Goal: Task Accomplishment & Management: Use online tool/utility

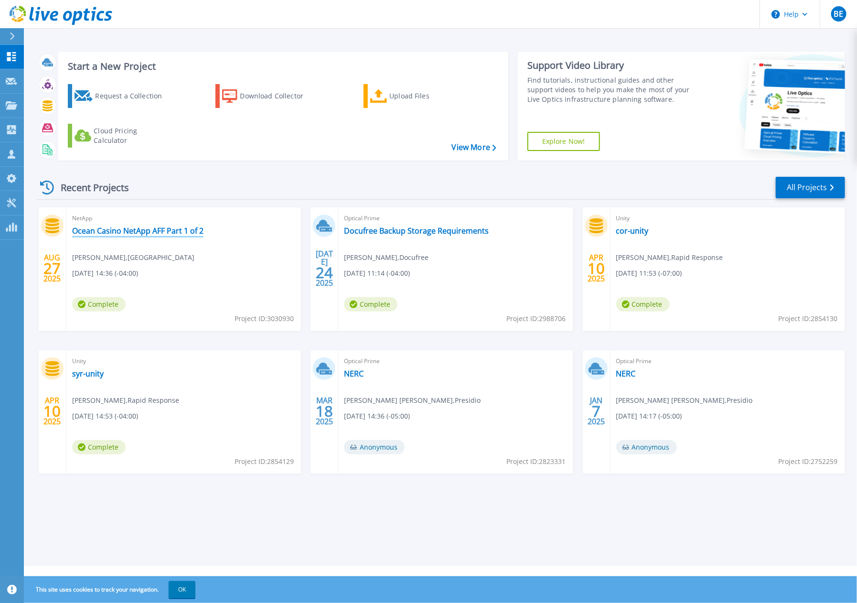
click at [127, 229] on link "Ocean Casino NetApp AFF Part 1 of 2" at bounding box center [137, 231] width 131 height 10
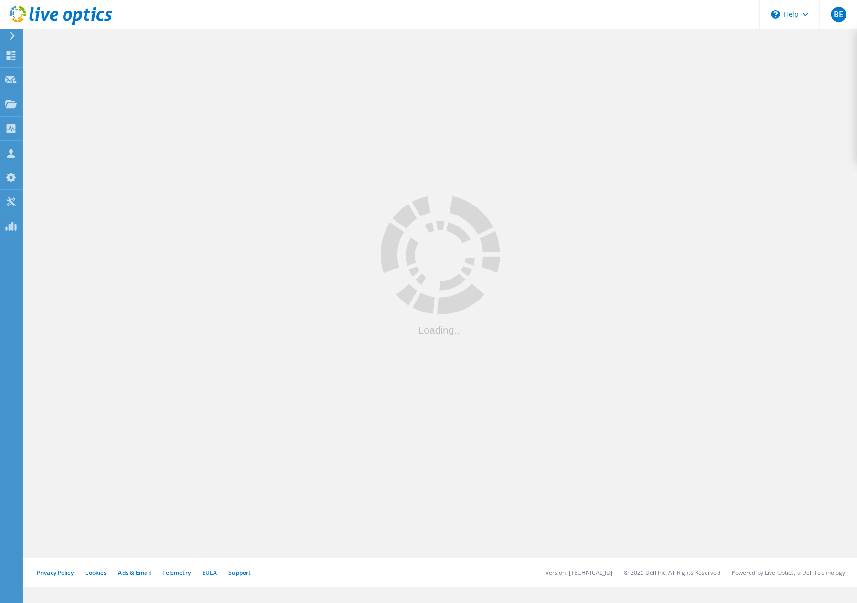
click at [95, 11] on icon at bounding box center [61, 16] width 103 height 20
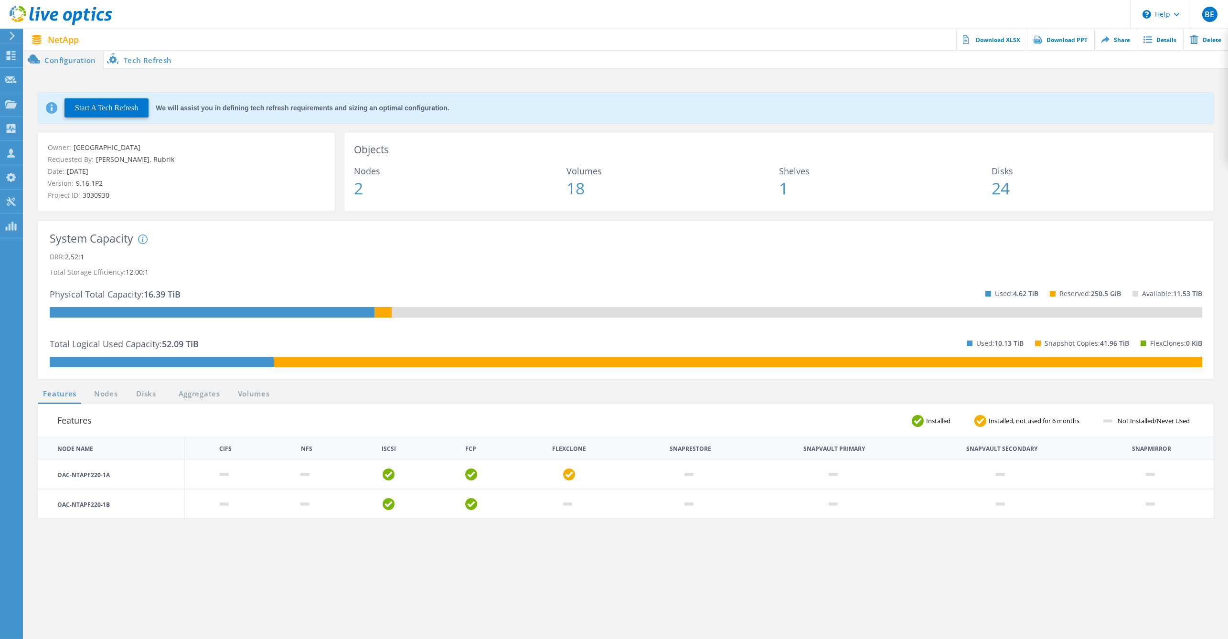
click at [244, 385] on div "System Capacity System DRR represents DRR w/o SnapShots and FlexClones for newe…" at bounding box center [626, 304] width 1194 height 167
click at [249, 394] on link "Volumes" at bounding box center [254, 394] width 42 height 12
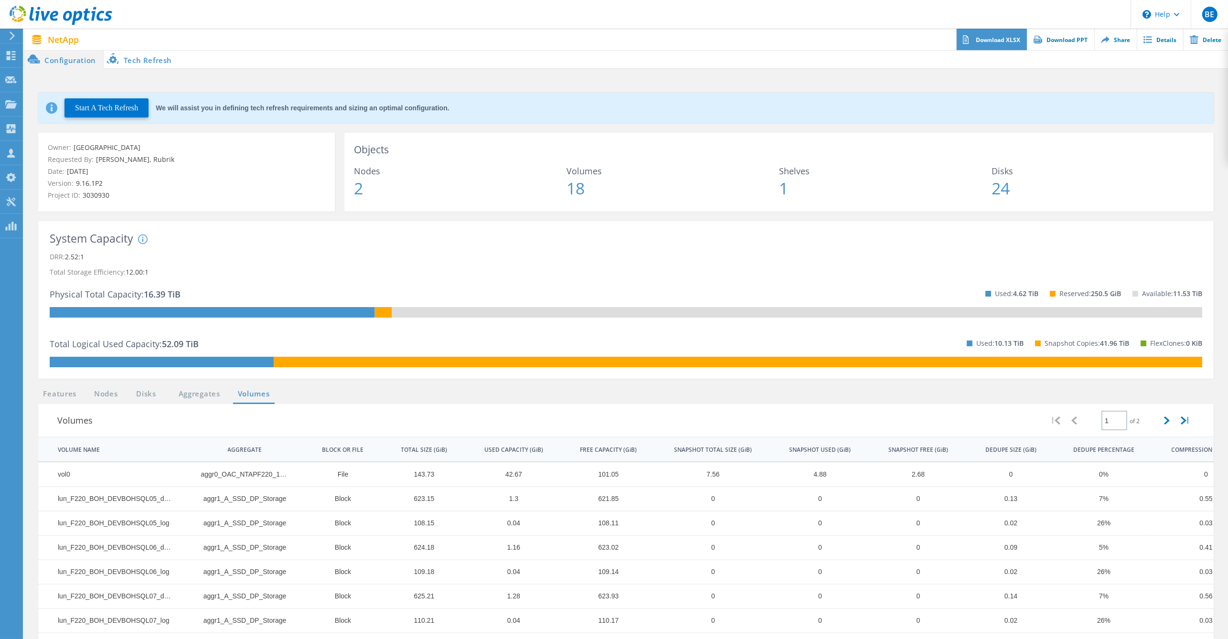
click at [856, 45] on link "Download XLSX" at bounding box center [991, 39] width 71 height 21
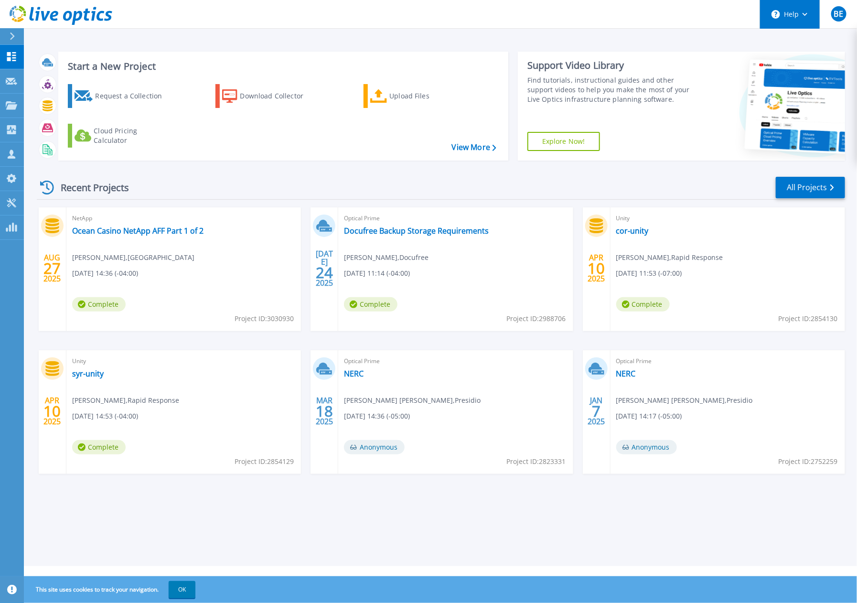
click at [803, 8] on button "Help" at bounding box center [790, 14] width 60 height 29
click at [797, 43] on link "Explore Helpful Articles" at bounding box center [813, 40] width 106 height 23
